Goal: Task Accomplishment & Management: Use online tool/utility

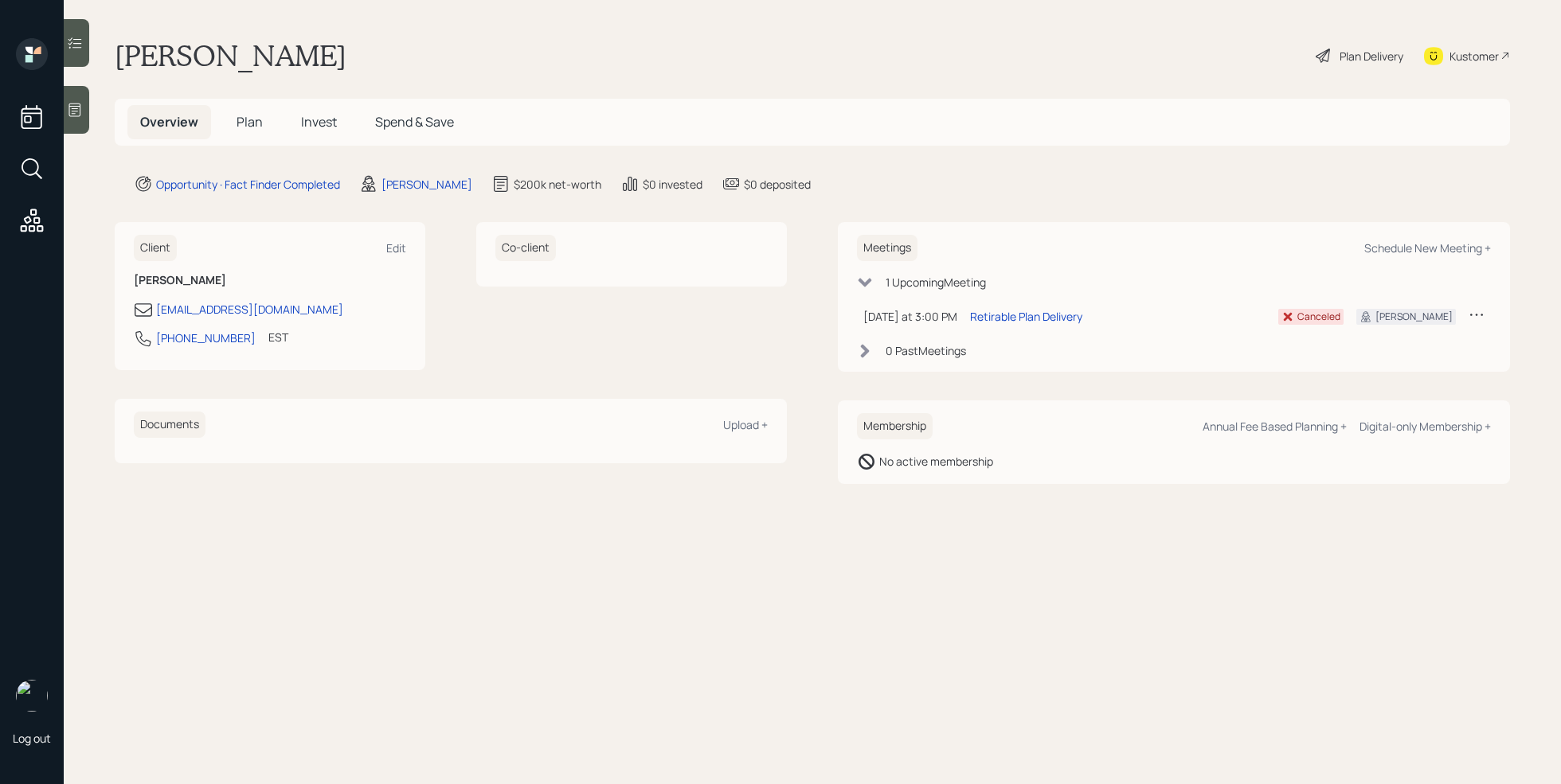
click at [1475, 316] on icon at bounding box center [1476, 314] width 16 height 16
click at [1405, 346] on div "Reschedule" at bounding box center [1427, 345] width 115 height 15
click at [1440, 251] on div "Schedule New Meeting +" at bounding box center [1427, 248] width 127 height 15
select select "b1d8ea90-abcc-42aa-86cc-4f33a132aacc"
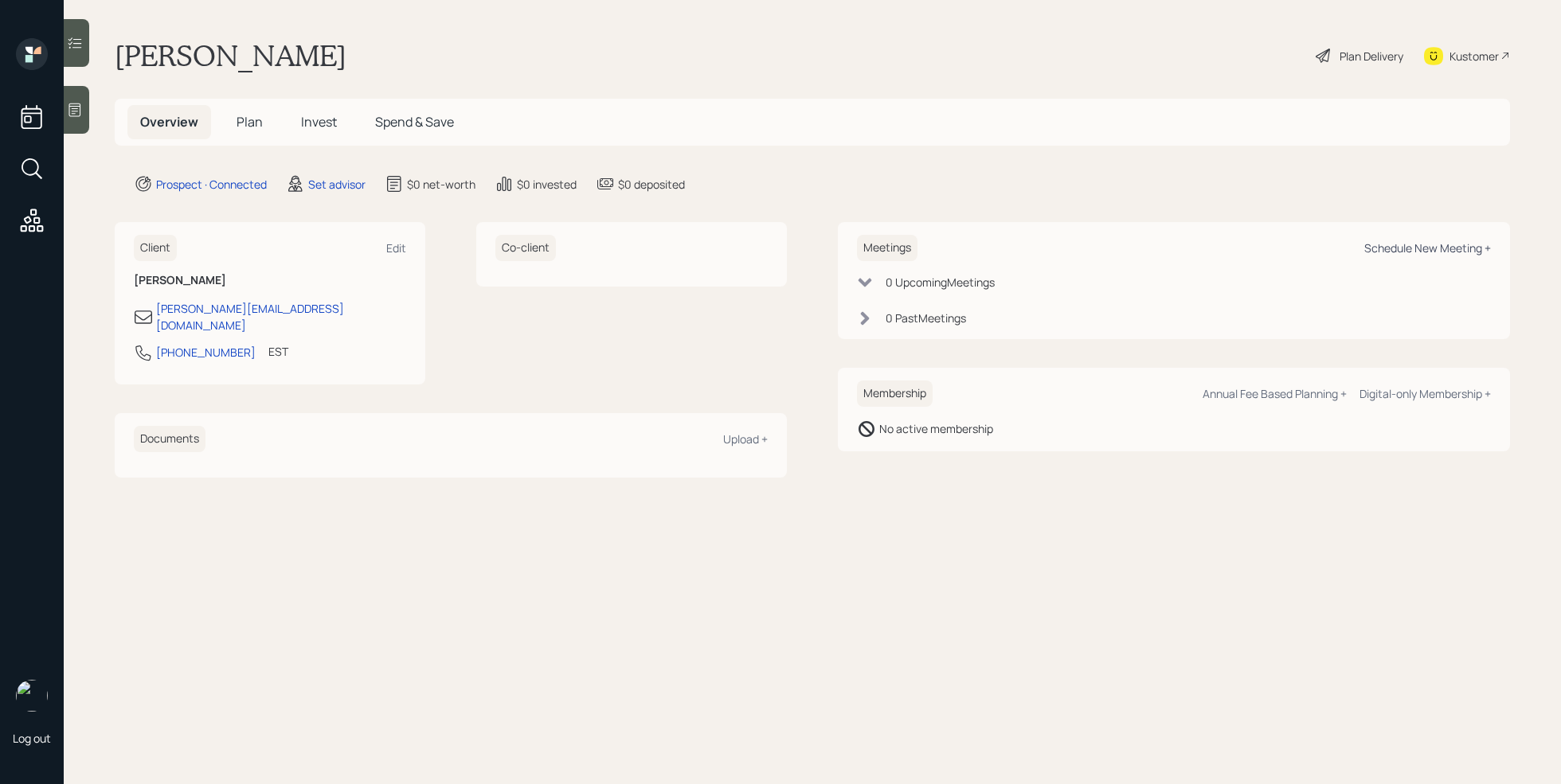
click at [1438, 250] on div "Schedule New Meeting +" at bounding box center [1427, 248] width 127 height 15
select select "round-[PERSON_NAME]"
